Goal: Transaction & Acquisition: Download file/media

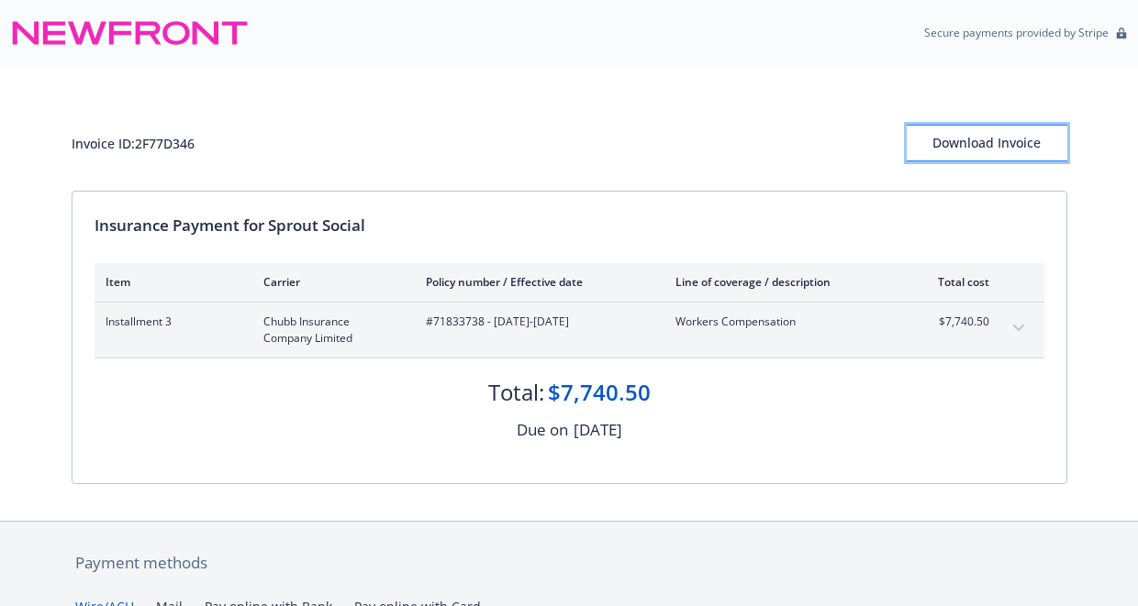
click at [1020, 139] on div "Download Invoice" at bounding box center [986, 143] width 161 height 35
click at [987, 153] on div "Download Invoice" at bounding box center [986, 143] width 161 height 35
click at [969, 149] on div "Download Invoice" at bounding box center [986, 143] width 161 height 35
click at [969, 141] on div "Download Invoice" at bounding box center [986, 143] width 161 height 35
click at [960, 148] on div "Download Invoice" at bounding box center [986, 143] width 161 height 35
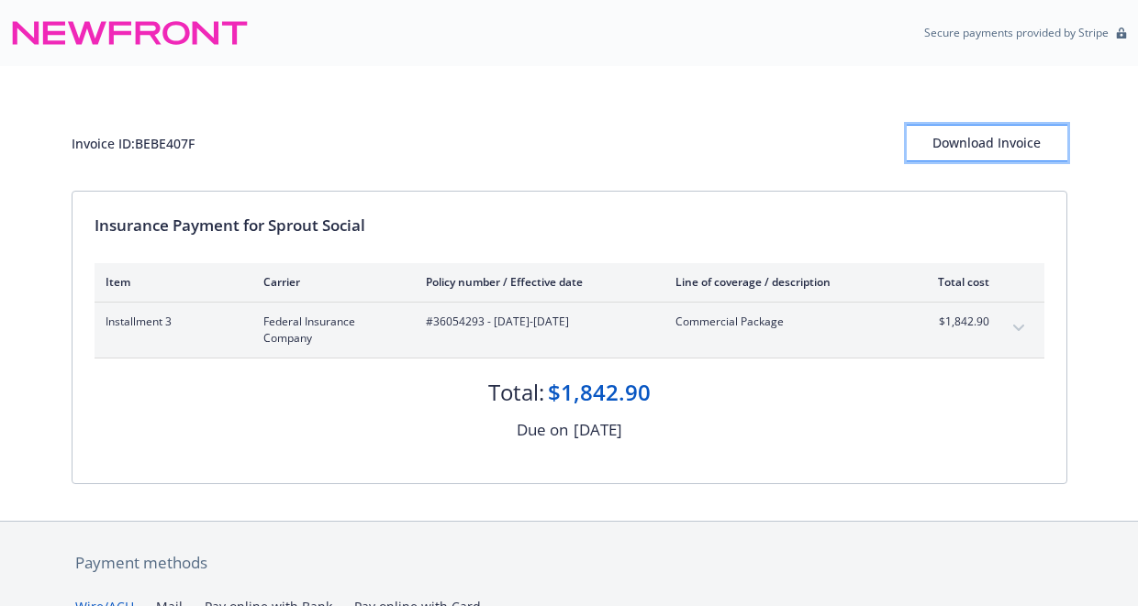
click at [986, 139] on div "Download Invoice" at bounding box center [986, 143] width 161 height 35
